Goal: Information Seeking & Learning: Learn about a topic

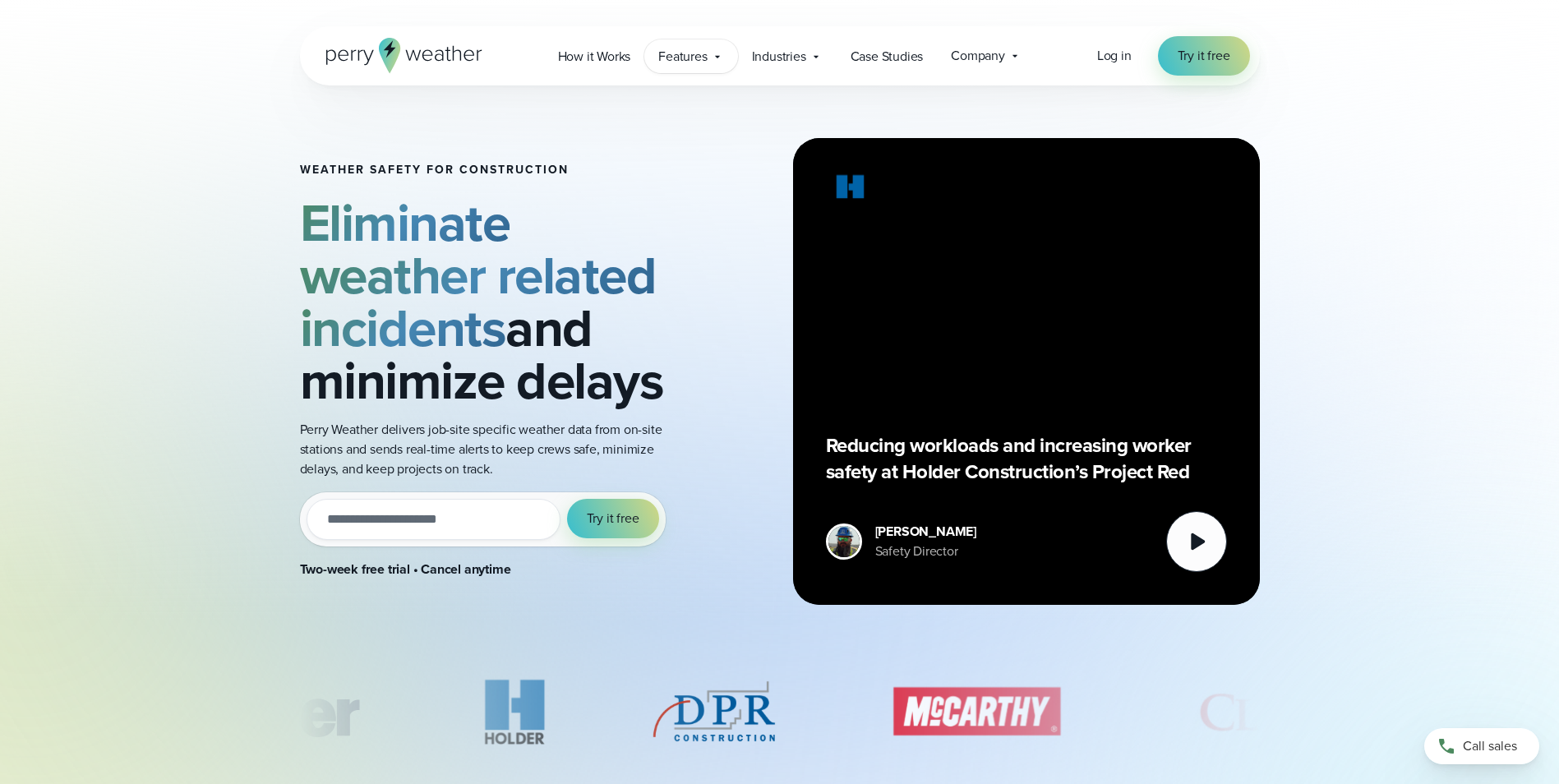
click at [697, 54] on span "Features" at bounding box center [683, 56] width 48 height 20
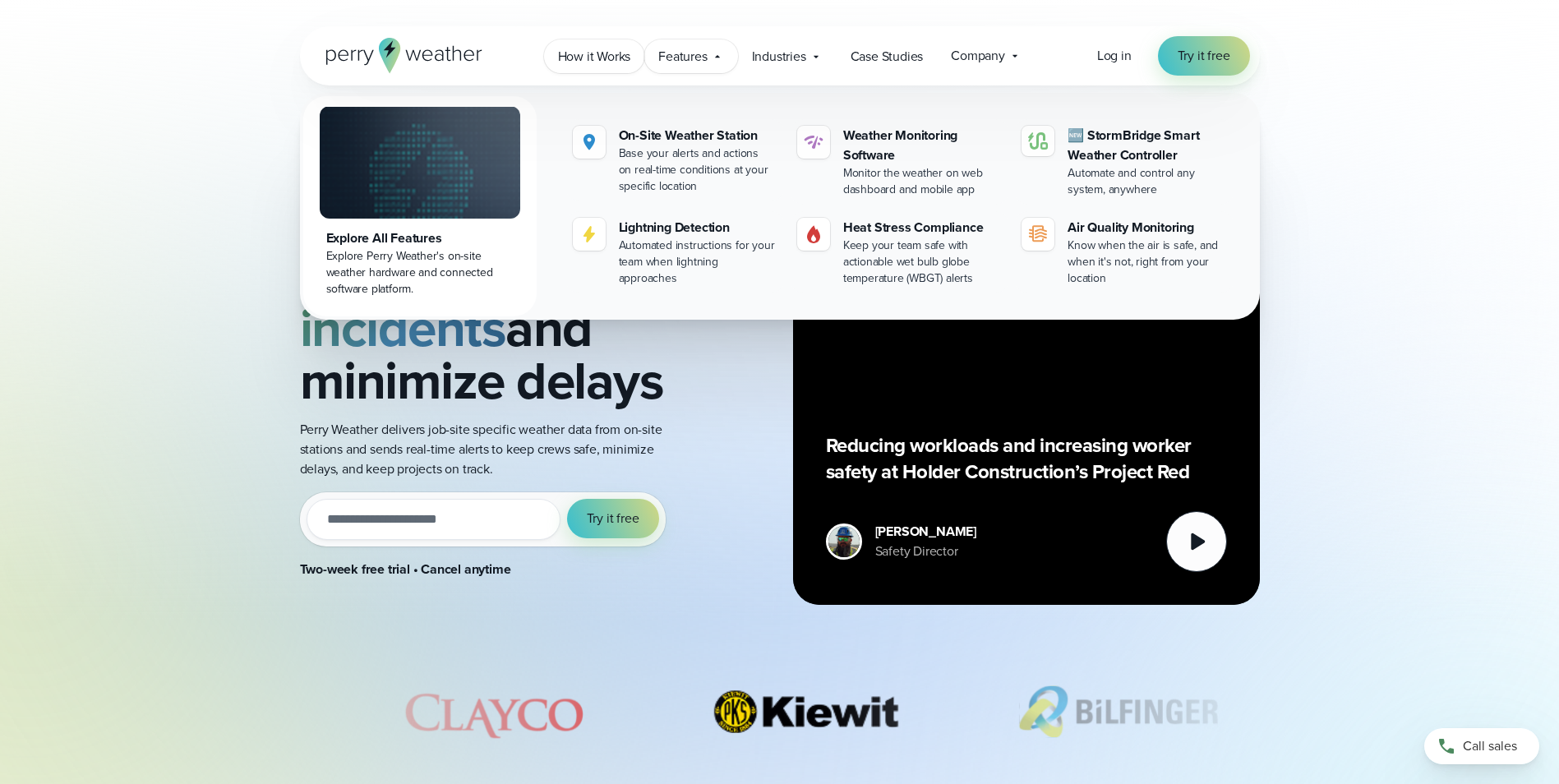
click at [588, 53] on span "How it Works" at bounding box center [595, 56] width 73 height 20
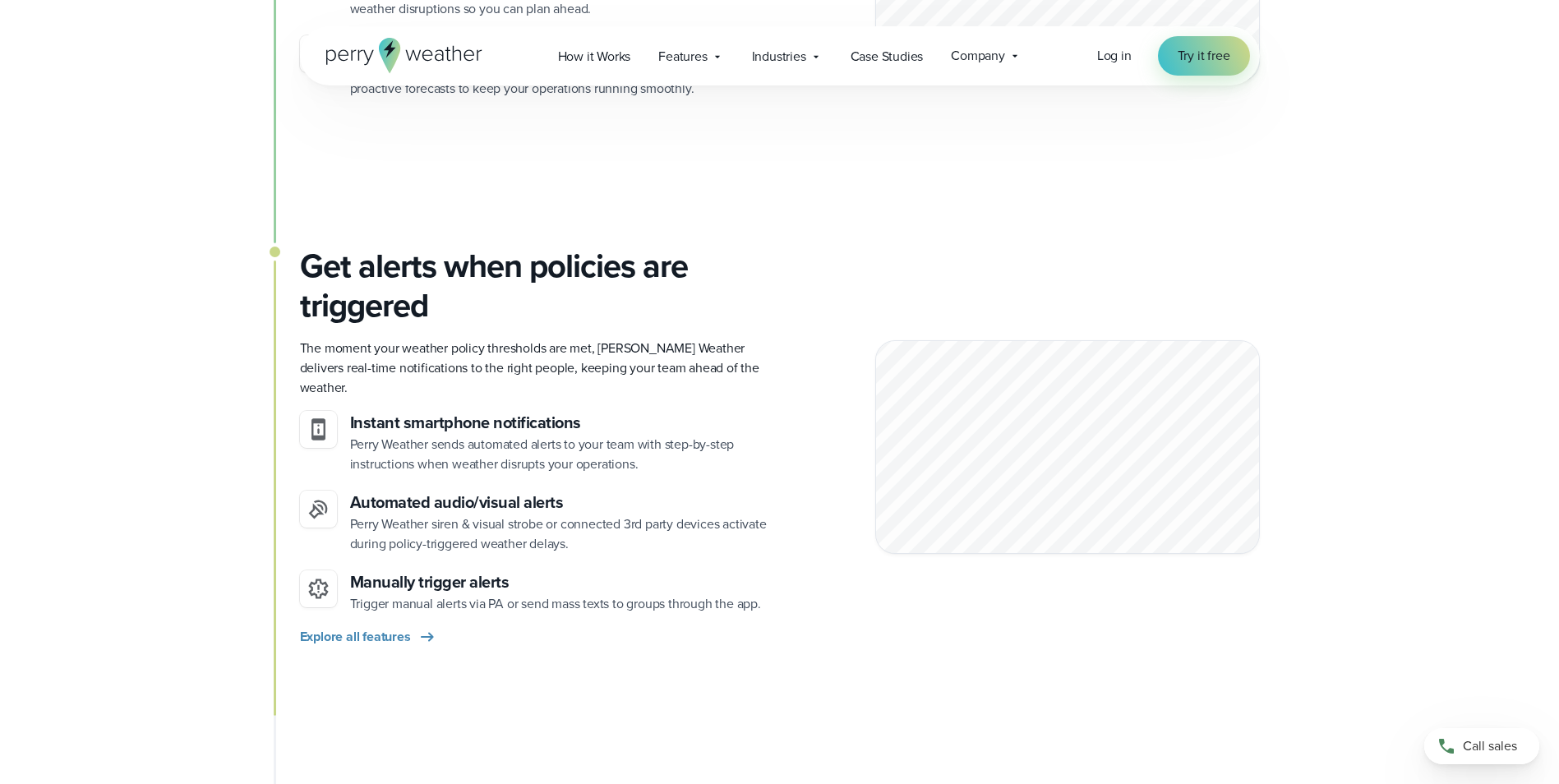
scroll to position [1561, 0]
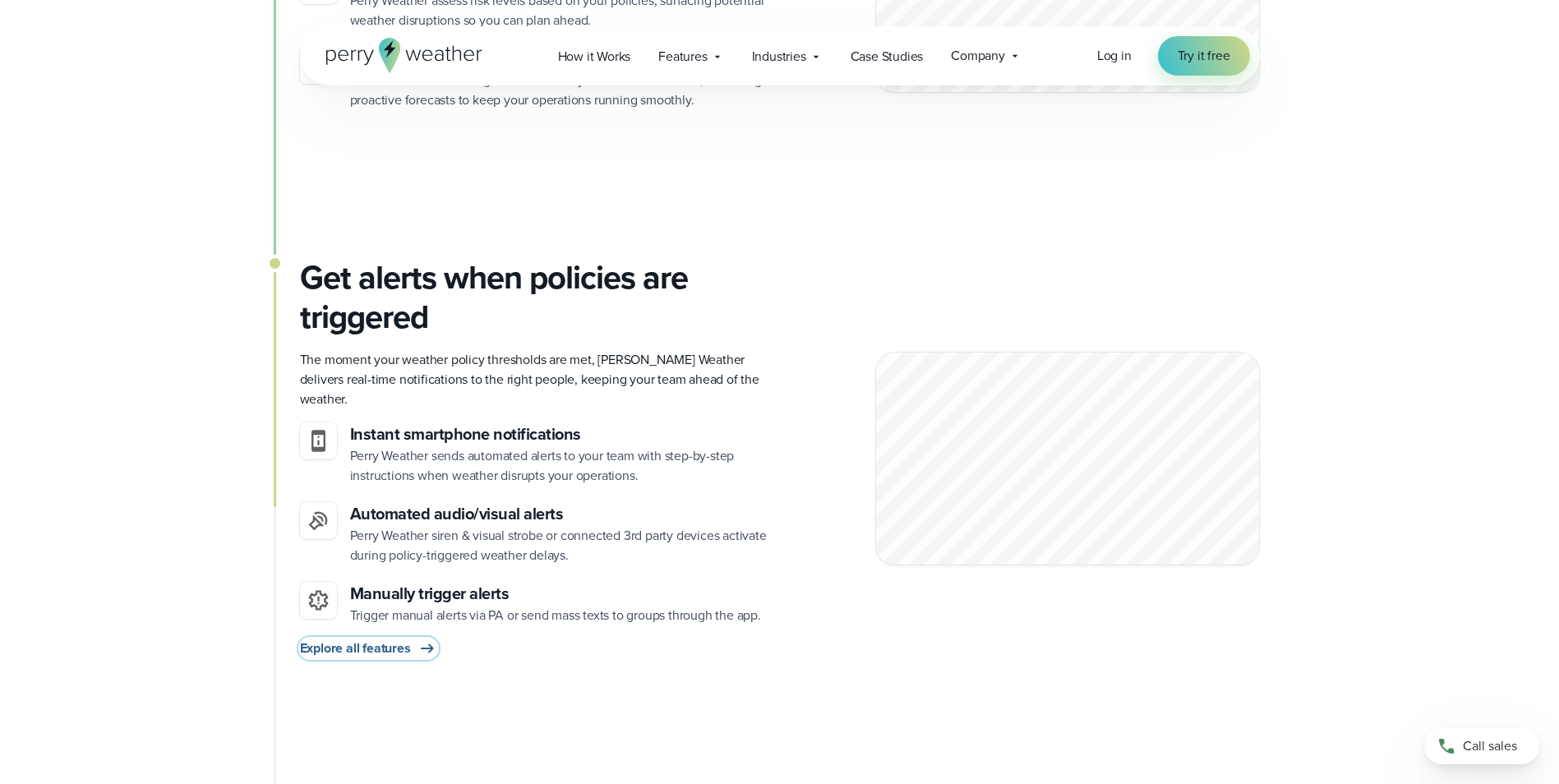
click at [406, 638] on span "Explore all features" at bounding box center [356, 648] width 111 height 20
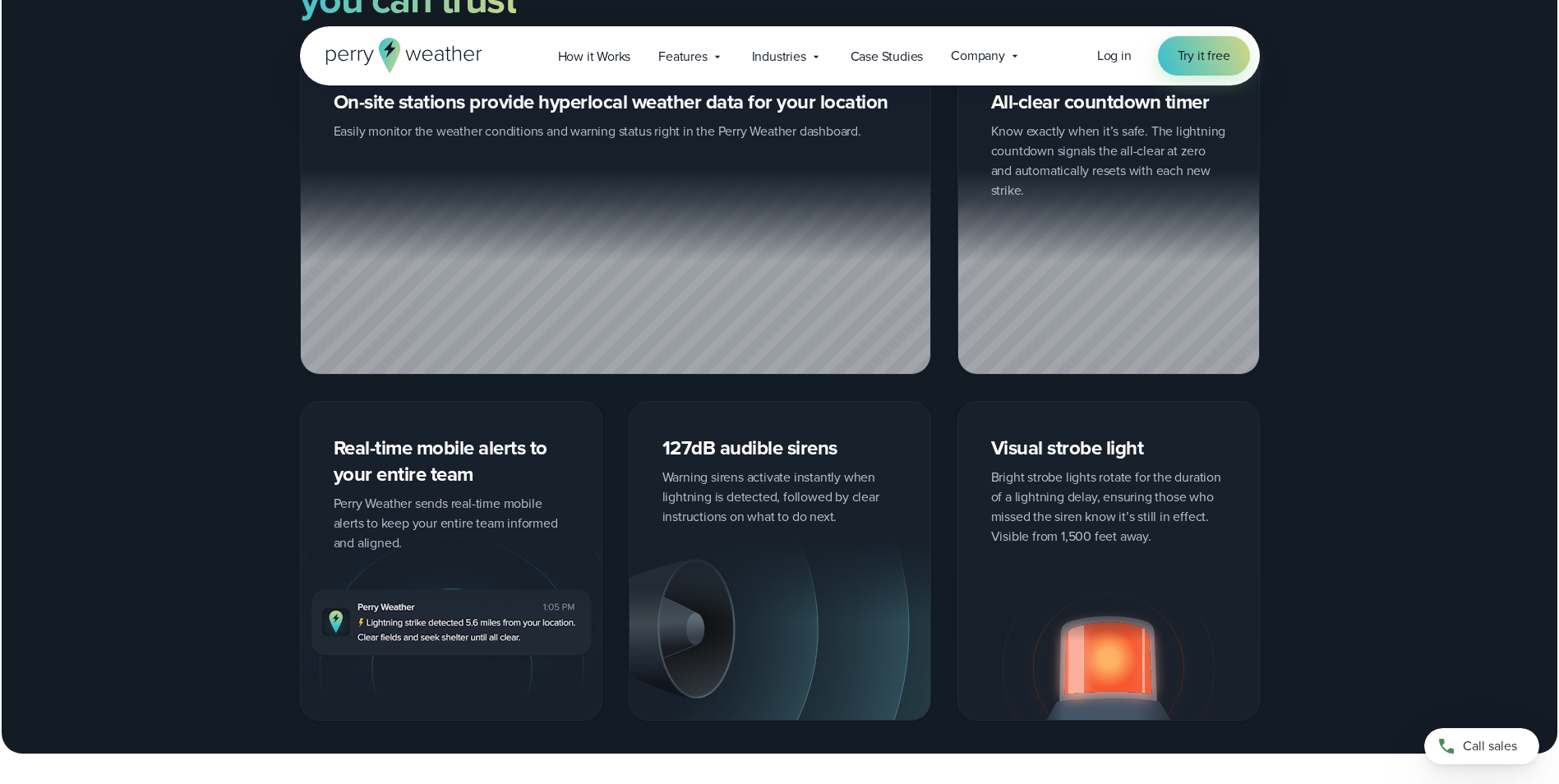
scroll to position [2793, 0]
